Goal: Task Accomplishment & Management: Manage account settings

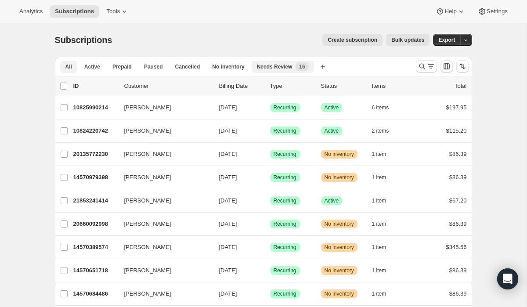
click at [281, 68] on span "Needs Review" at bounding box center [275, 66] width 36 height 7
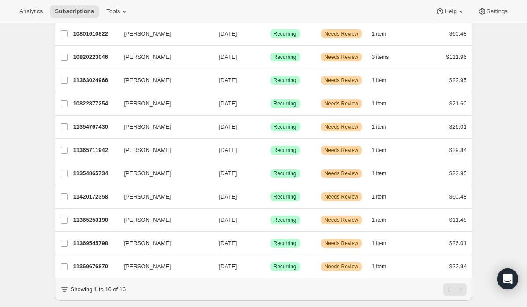
scroll to position [210, 0]
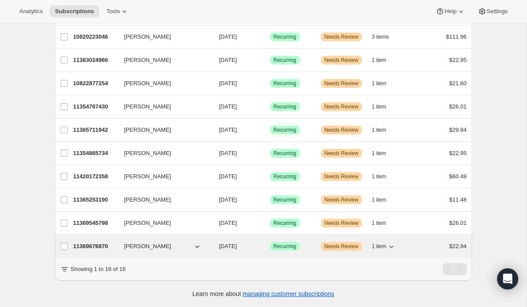
click at [102, 246] on p "11369676870" at bounding box center [95, 246] width 44 height 9
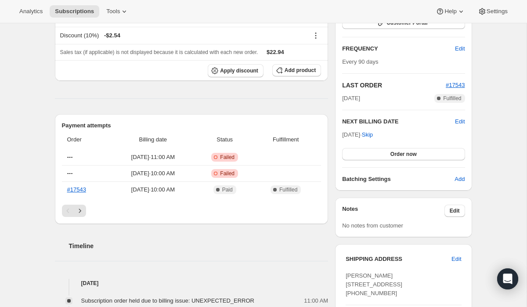
scroll to position [220, 0]
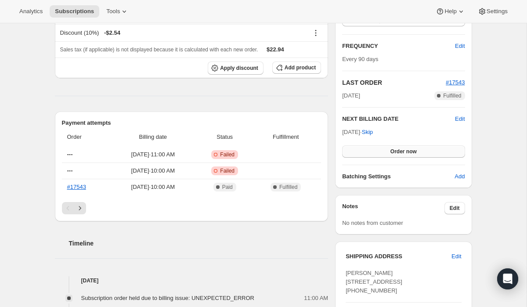
click at [412, 153] on span "Order now" at bounding box center [403, 151] width 26 height 7
click at [412, 153] on span "Click to confirm" at bounding box center [403, 151] width 40 height 7
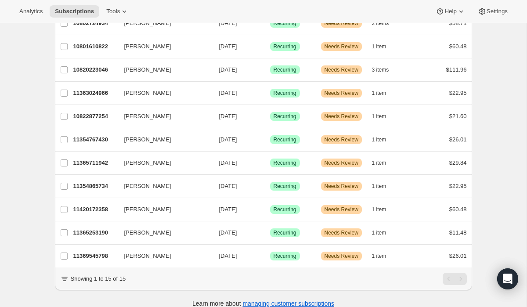
scroll to position [187, 0]
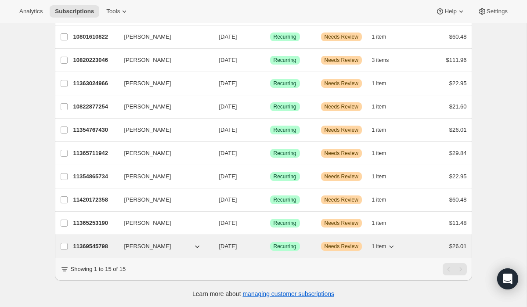
click at [95, 246] on p "11369545798" at bounding box center [95, 246] width 44 height 9
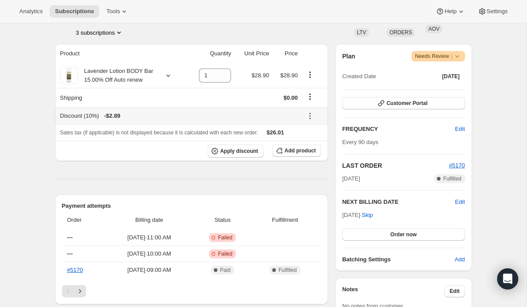
scroll to position [140, 0]
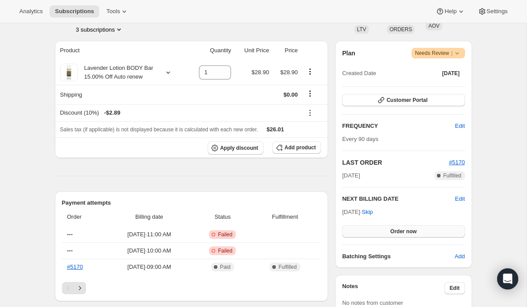
click at [380, 232] on button "Order now" at bounding box center [403, 231] width 123 height 12
click at [380, 232] on button "Click to confirm" at bounding box center [403, 231] width 123 height 12
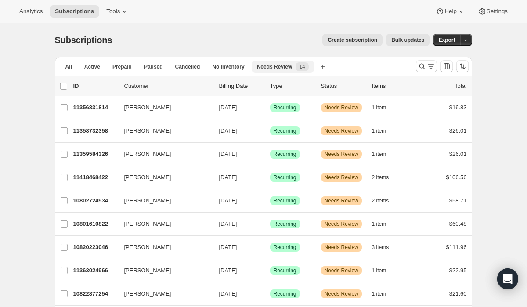
click at [278, 69] on span "Needs Review" at bounding box center [275, 66] width 36 height 7
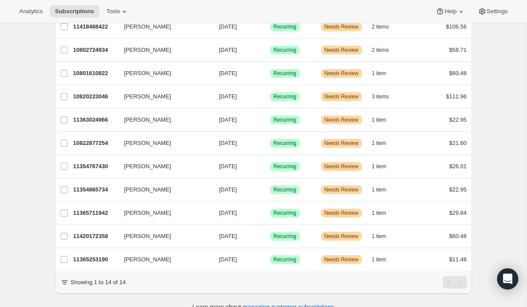
scroll to position [164, 0]
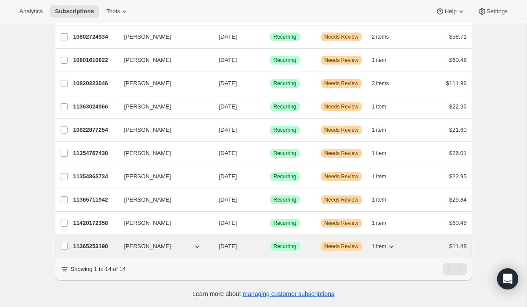
click at [96, 245] on p "11365253190" at bounding box center [95, 246] width 44 height 9
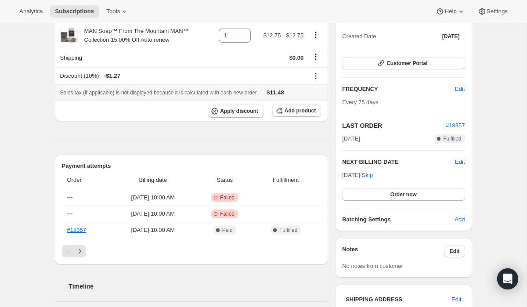
scroll to position [183, 0]
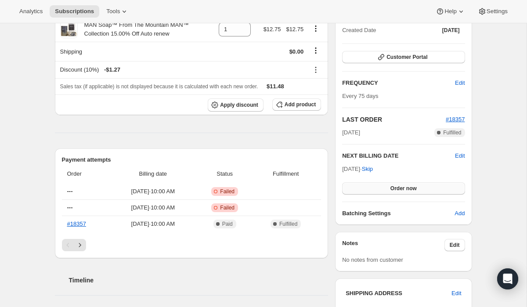
click at [394, 187] on span "Order now" at bounding box center [403, 188] width 26 height 7
click at [394, 187] on span "Click to confirm" at bounding box center [403, 188] width 40 height 7
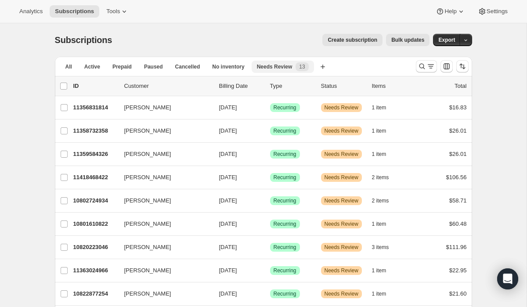
click at [289, 65] on span "Needs Review" at bounding box center [275, 66] width 36 height 7
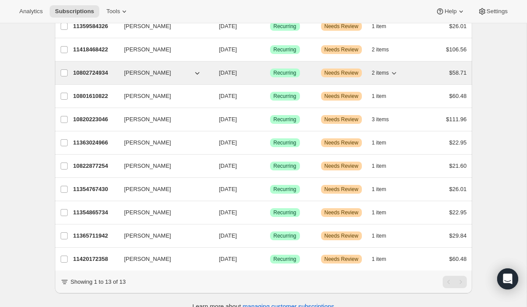
scroll to position [141, 0]
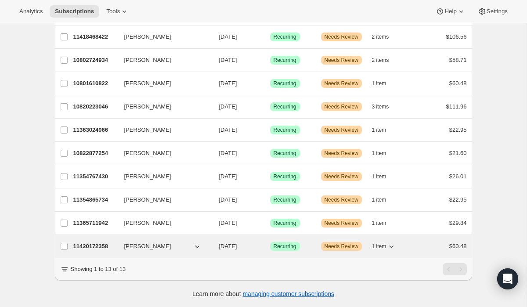
click at [90, 244] on p "11420172358" at bounding box center [95, 246] width 44 height 9
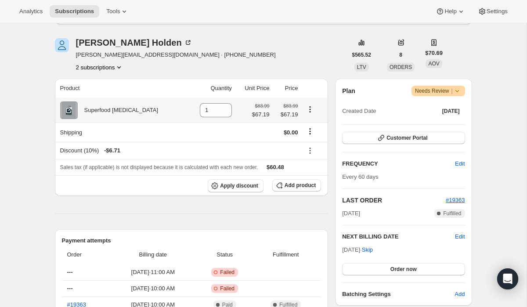
scroll to position [104, 0]
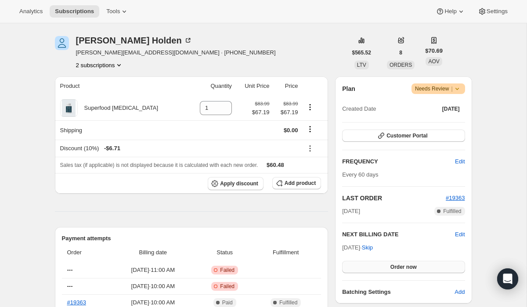
click at [382, 269] on button "Order now" at bounding box center [403, 267] width 123 height 12
click at [382, 269] on button "Click to confirm" at bounding box center [403, 267] width 123 height 12
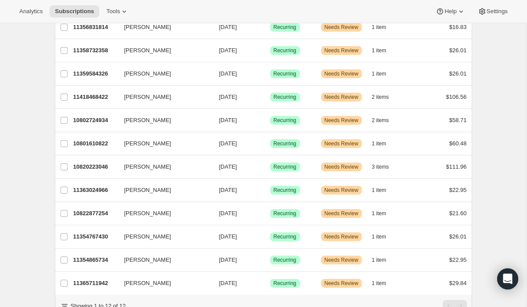
scroll to position [117, 0]
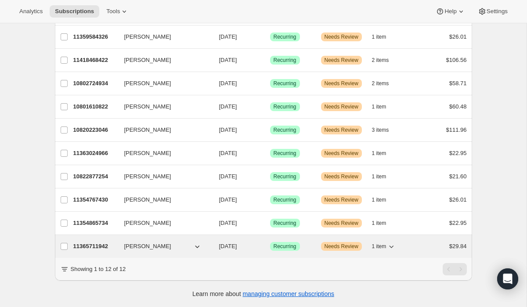
click at [91, 246] on p "11365711942" at bounding box center [95, 246] width 44 height 9
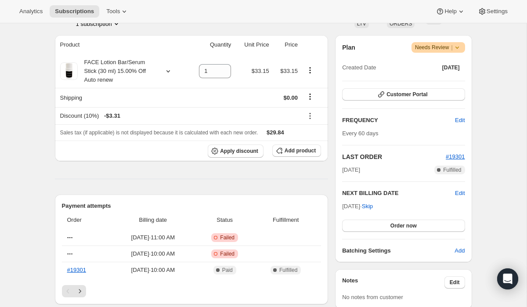
scroll to position [147, 0]
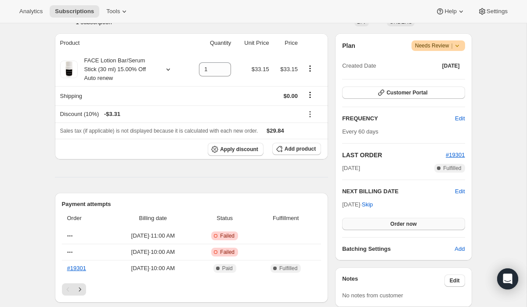
click at [381, 227] on button "Order now" at bounding box center [403, 224] width 123 height 12
click at [386, 222] on span "Click to confirm" at bounding box center [403, 223] width 40 height 7
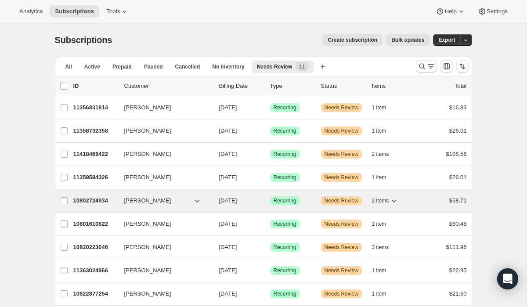
scroll to position [94, 0]
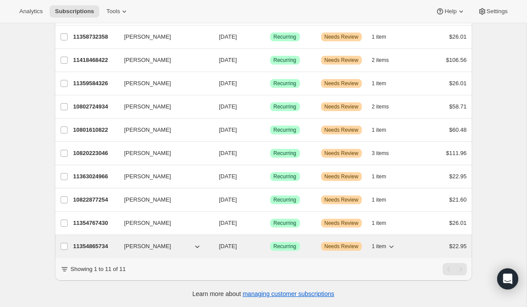
click at [98, 245] on p "11354865734" at bounding box center [95, 246] width 44 height 9
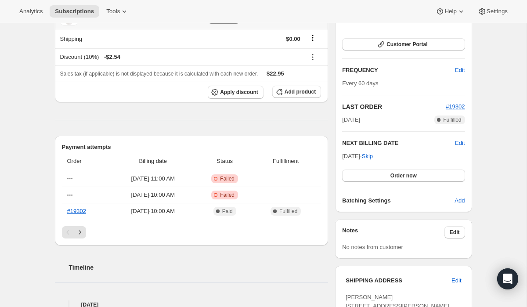
scroll to position [204, 0]
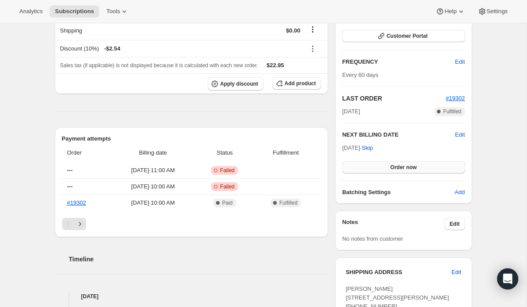
click at [389, 169] on button "Order now" at bounding box center [403, 167] width 123 height 12
click at [389, 169] on span "Click to confirm" at bounding box center [403, 167] width 40 height 7
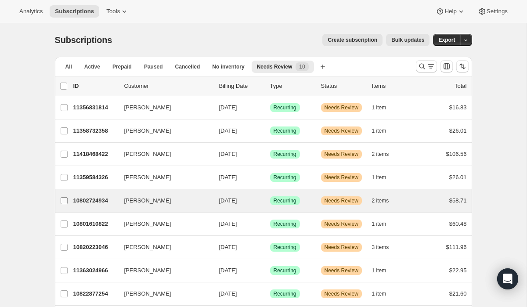
scroll to position [71, 0]
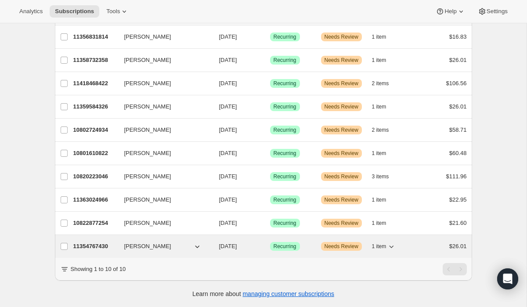
click at [107, 246] on p "11354767430" at bounding box center [95, 246] width 44 height 9
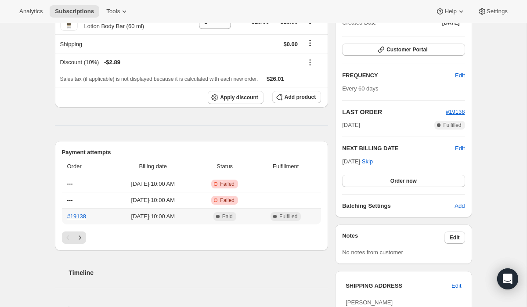
scroll to position [194, 0]
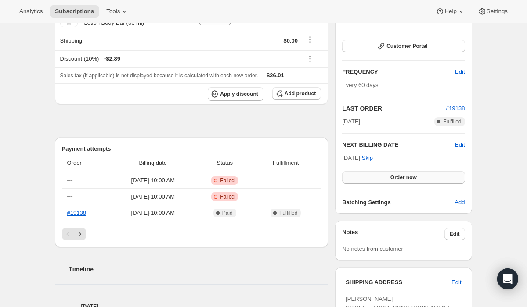
click at [402, 175] on span "Order now" at bounding box center [403, 177] width 26 height 7
click at [402, 175] on span "Click to confirm" at bounding box center [403, 177] width 40 height 7
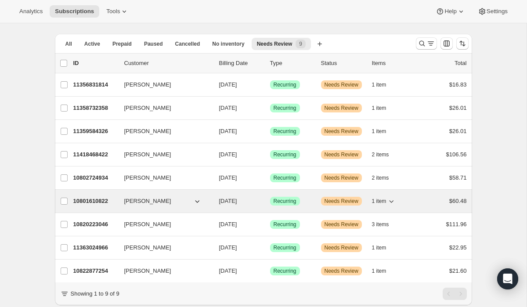
scroll to position [47, 0]
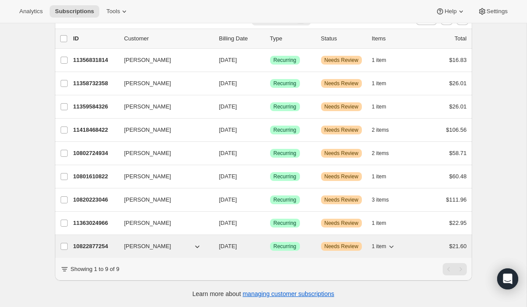
click at [106, 248] on p "10822877254" at bounding box center [95, 246] width 44 height 9
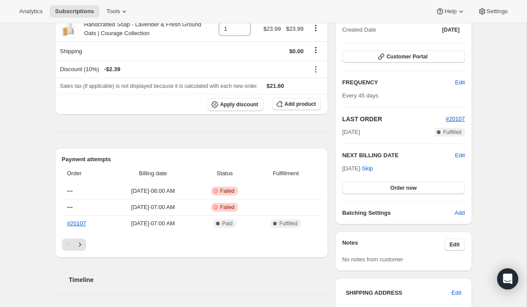
scroll to position [194, 0]
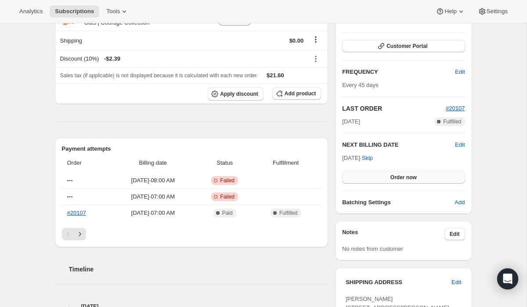
click at [397, 173] on button "Order now" at bounding box center [403, 177] width 123 height 12
click at [398, 178] on span "Click to confirm" at bounding box center [403, 177] width 40 height 7
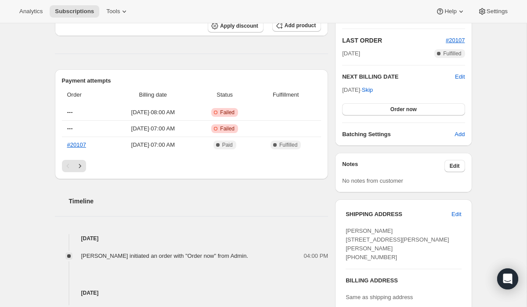
scroll to position [262, 0]
click at [418, 111] on button "Order now" at bounding box center [403, 109] width 123 height 12
click at [415, 107] on span "Click to confirm" at bounding box center [403, 108] width 40 height 7
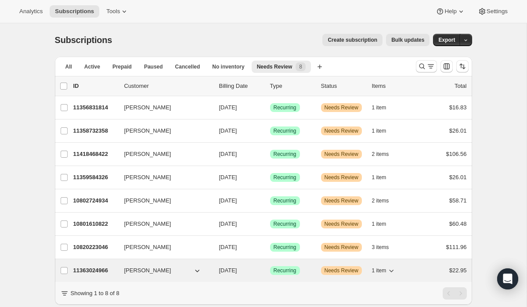
click at [101, 271] on p "11363024966" at bounding box center [95, 270] width 44 height 9
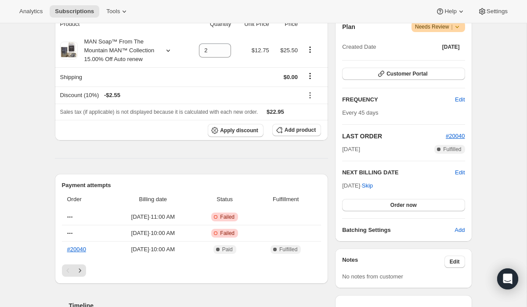
scroll to position [168, 0]
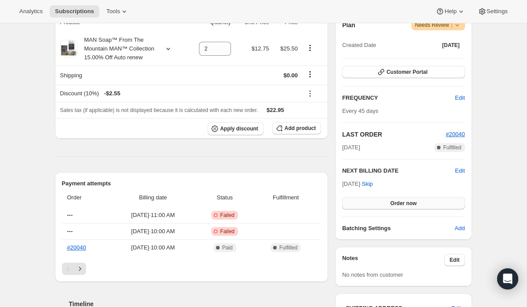
click at [404, 205] on span "Order now" at bounding box center [403, 203] width 26 height 7
click at [404, 205] on span "Click to confirm" at bounding box center [403, 203] width 40 height 7
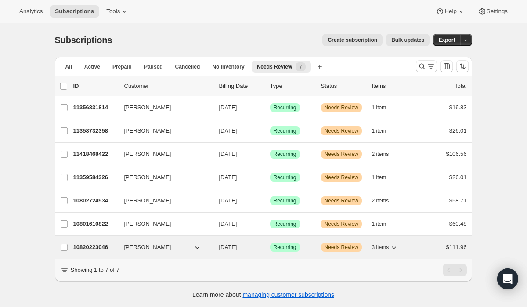
click at [94, 247] on p "10820223046" at bounding box center [95, 247] width 44 height 9
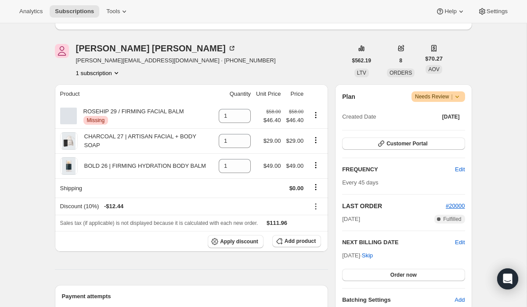
scroll to position [123, 0]
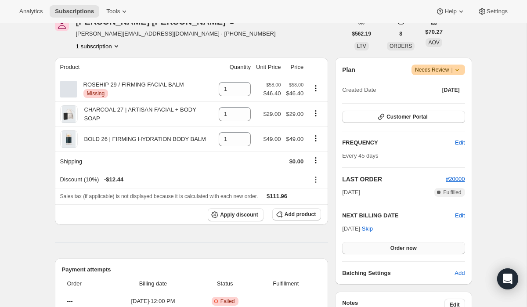
click at [406, 245] on span "Order now" at bounding box center [403, 248] width 26 height 7
click at [406, 245] on span "Click to confirm" at bounding box center [403, 248] width 40 height 7
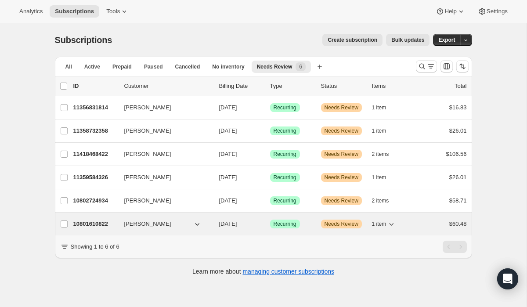
click at [98, 222] on p "10801610822" at bounding box center [95, 224] width 44 height 9
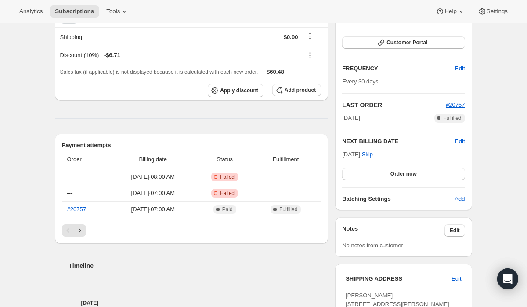
scroll to position [232, 0]
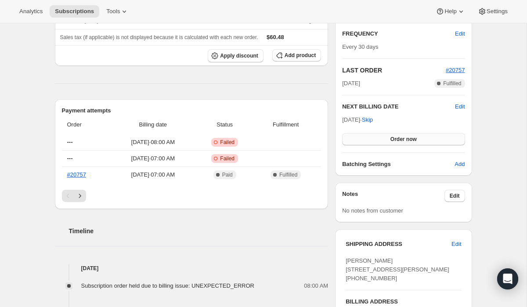
click at [406, 141] on span "Order now" at bounding box center [403, 139] width 26 height 7
click at [406, 141] on span "Click to confirm" at bounding box center [403, 139] width 40 height 7
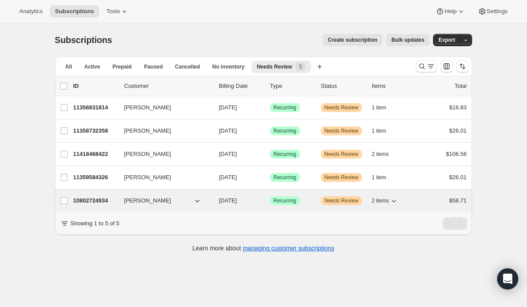
click at [90, 197] on p "10802724934" at bounding box center [95, 200] width 44 height 9
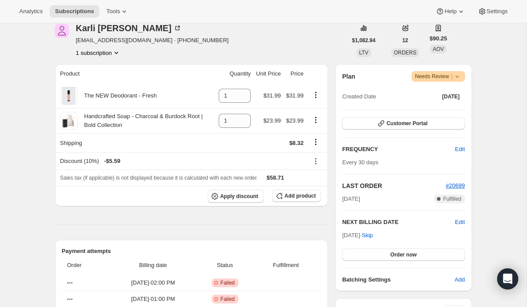
scroll to position [119, 0]
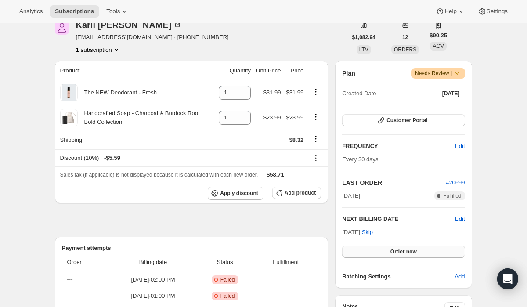
click at [384, 249] on button "Order now" at bounding box center [403, 251] width 123 height 12
click at [384, 249] on span "Click to confirm" at bounding box center [403, 251] width 40 height 7
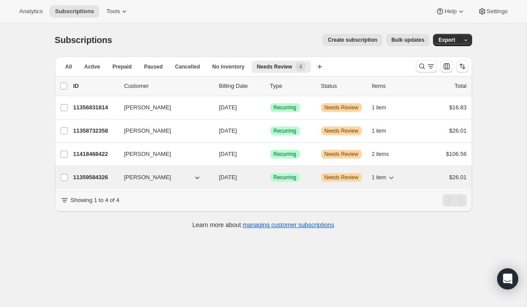
click at [99, 179] on p "11359584326" at bounding box center [95, 177] width 44 height 9
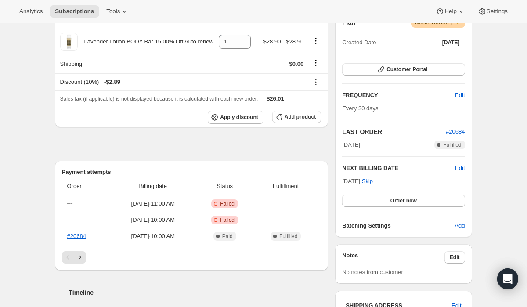
scroll to position [171, 0]
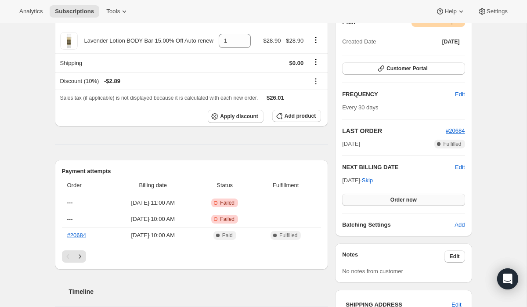
click at [379, 195] on button "Order now" at bounding box center [403, 200] width 123 height 12
click at [379, 195] on button "Click to confirm" at bounding box center [403, 200] width 123 height 12
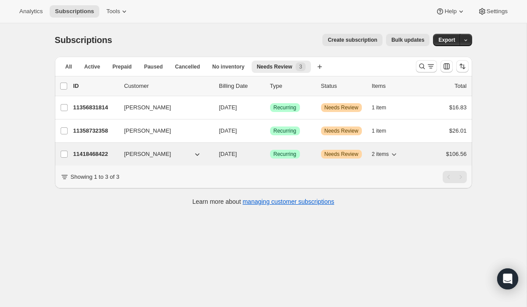
click at [98, 155] on p "11418468422" at bounding box center [95, 154] width 44 height 9
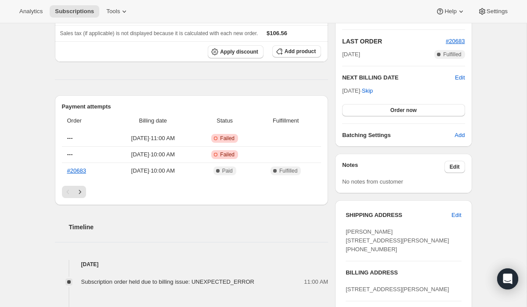
scroll to position [263, 0]
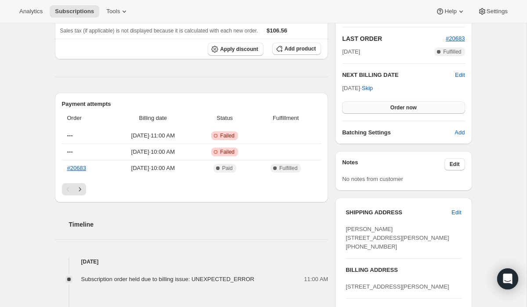
click at [393, 110] on span "Order now" at bounding box center [403, 107] width 26 height 7
click at [393, 110] on span "Click to confirm" at bounding box center [403, 107] width 40 height 7
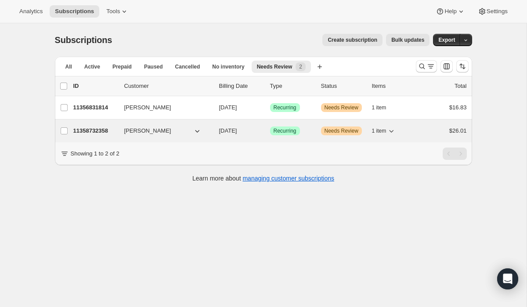
click at [88, 131] on p "11358732358" at bounding box center [95, 130] width 44 height 9
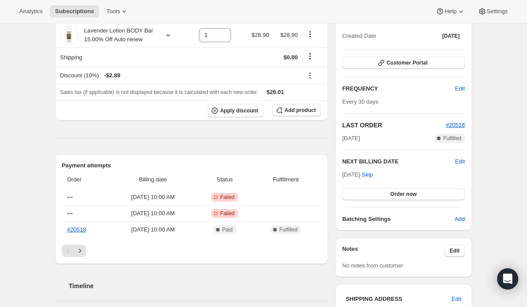
scroll to position [180, 0]
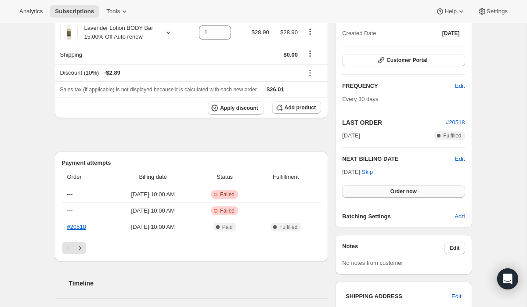
click at [396, 193] on span "Order now" at bounding box center [403, 191] width 26 height 7
click at [396, 193] on span "Click to confirm" at bounding box center [403, 191] width 40 height 7
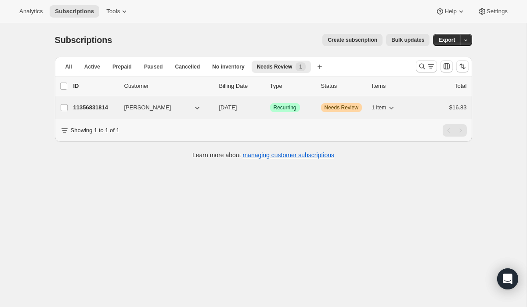
click at [103, 107] on p "11356831814" at bounding box center [95, 107] width 44 height 9
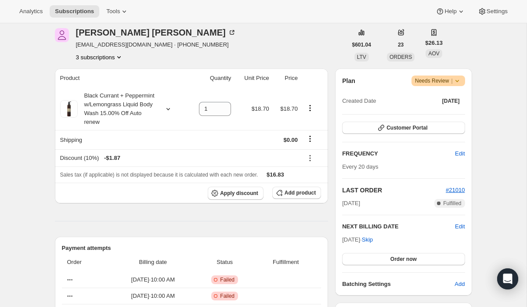
scroll to position [115, 0]
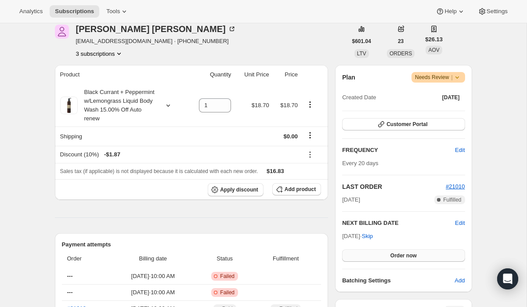
click at [384, 259] on button "Order now" at bounding box center [403, 255] width 123 height 12
click at [384, 259] on button "Click to confirm" at bounding box center [403, 255] width 123 height 12
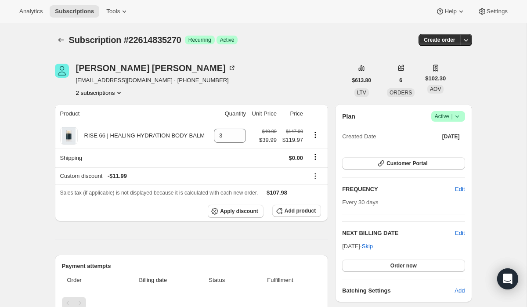
click at [106, 94] on button "2 subscriptions" at bounding box center [100, 92] width 48 height 9
click at [105, 110] on span "10812915782" at bounding box center [98, 109] width 61 height 9
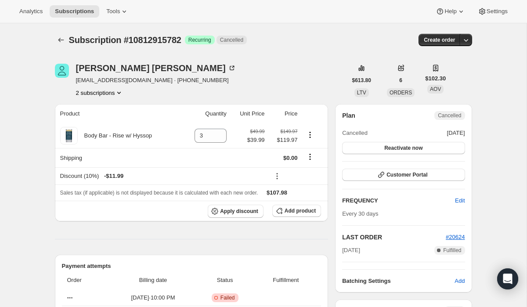
click at [104, 92] on button "2 subscriptions" at bounding box center [100, 92] width 48 height 9
click at [100, 124] on span "22614835270" at bounding box center [86, 124] width 35 height 7
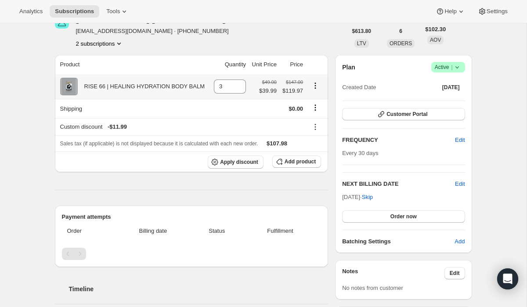
scroll to position [50, 0]
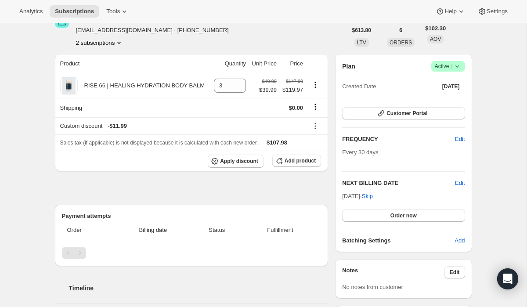
click at [81, 253] on div "Pagination" at bounding box center [80, 253] width 12 height 12
click at [63, 254] on div "Pagination" at bounding box center [68, 253] width 12 height 12
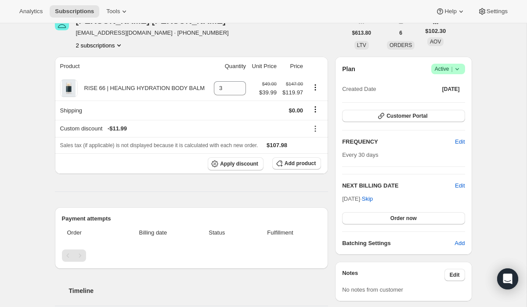
scroll to position [0, 0]
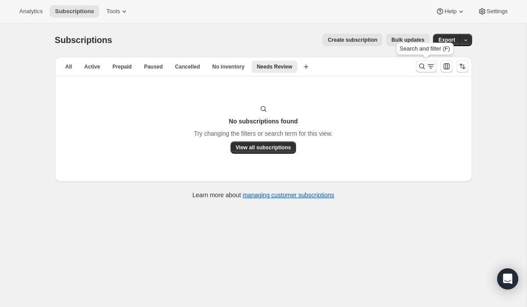
click at [420, 65] on icon "Search and filter results" at bounding box center [422, 66] width 9 height 9
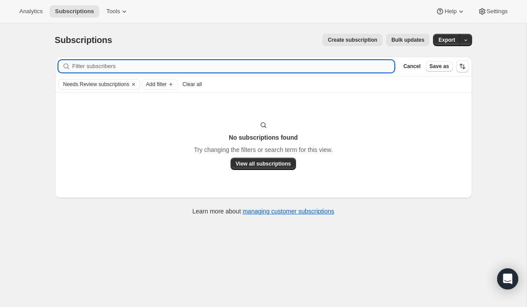
click at [374, 67] on input "Filter subscribers" at bounding box center [233, 66] width 322 height 12
type input "jbtw1224@yahoo.com"
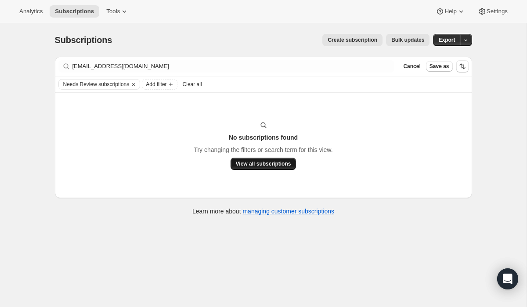
click at [256, 164] on span "View all subscriptions" at bounding box center [263, 163] width 55 height 7
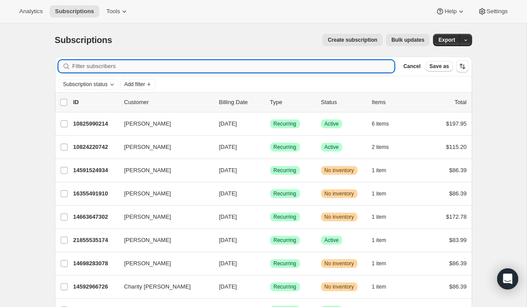
click at [171, 68] on input "Filter subscribers" at bounding box center [233, 66] width 322 height 12
paste input "jbtw1224@yahoo.com"
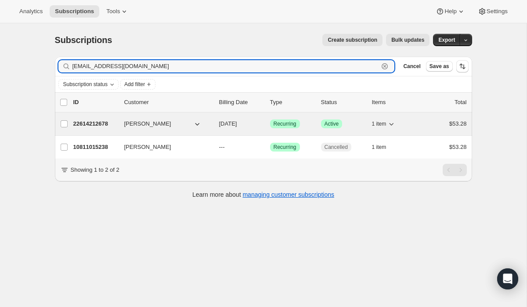
type input "jbtw1224@yahoo.com"
click at [144, 124] on span "jennifer warholic" at bounding box center [147, 123] width 47 height 9
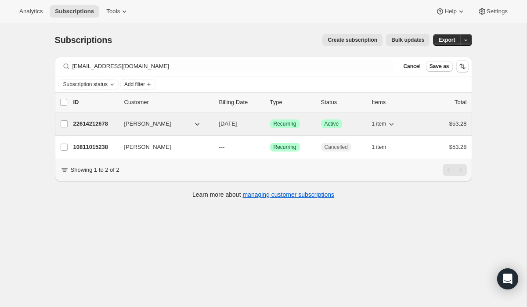
click at [100, 125] on p "22614212678" at bounding box center [95, 123] width 44 height 9
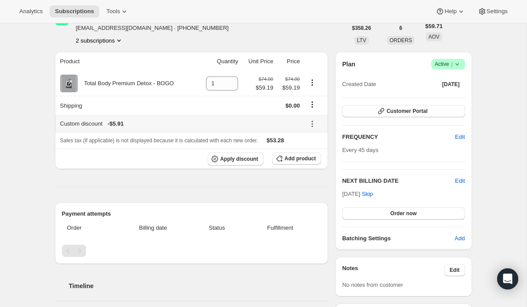
scroll to position [42, 0]
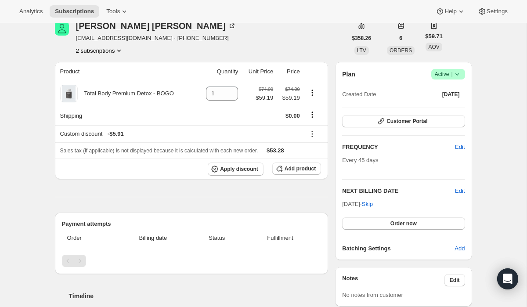
click at [102, 52] on button "2 subscriptions" at bounding box center [100, 50] width 48 height 9
click at [101, 67] on span "10811015238" at bounding box center [86, 67] width 35 height 7
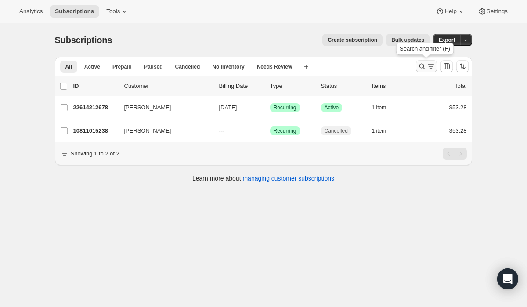
click at [420, 66] on icon "Search and filter results" at bounding box center [422, 66] width 9 height 9
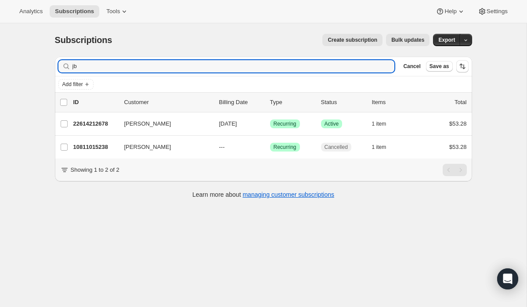
type input "j"
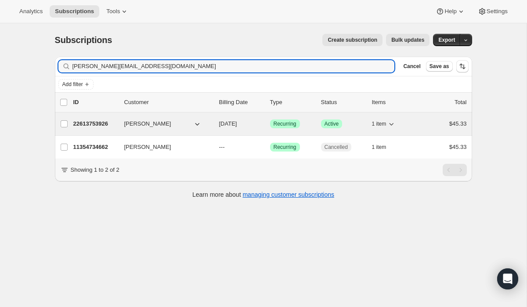
type input "jessica@3forkssaddlery.com"
click at [97, 126] on p "22613753926" at bounding box center [95, 123] width 44 height 9
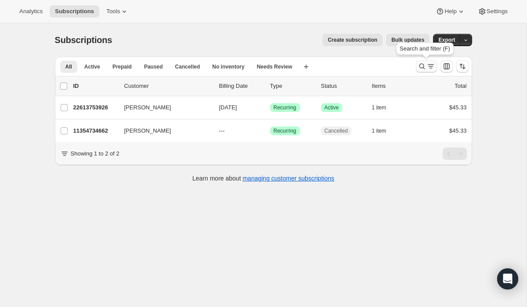
click at [423, 69] on icon "Search and filter results" at bounding box center [422, 66] width 9 height 9
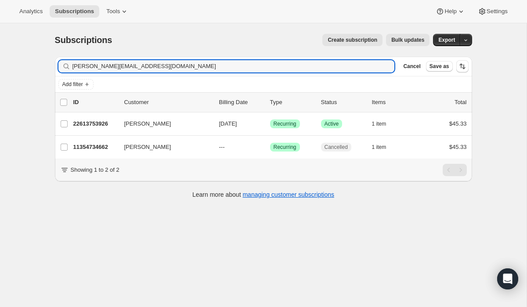
drag, startPoint x: 151, startPoint y: 67, endPoint x: 57, endPoint y: 67, distance: 94.4
click at [57, 67] on div "Filter subscribers jessica@3forkssaddlery.com Clear Cancel Save as" at bounding box center [263, 66] width 417 height 19
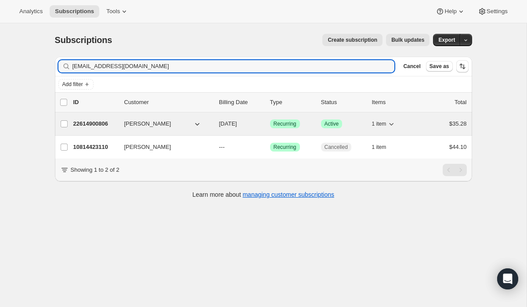
type input "lkvestal@gmail.com"
click at [90, 122] on p "22614900806" at bounding box center [95, 123] width 44 height 9
